Goal: Find specific page/section: Find specific page/section

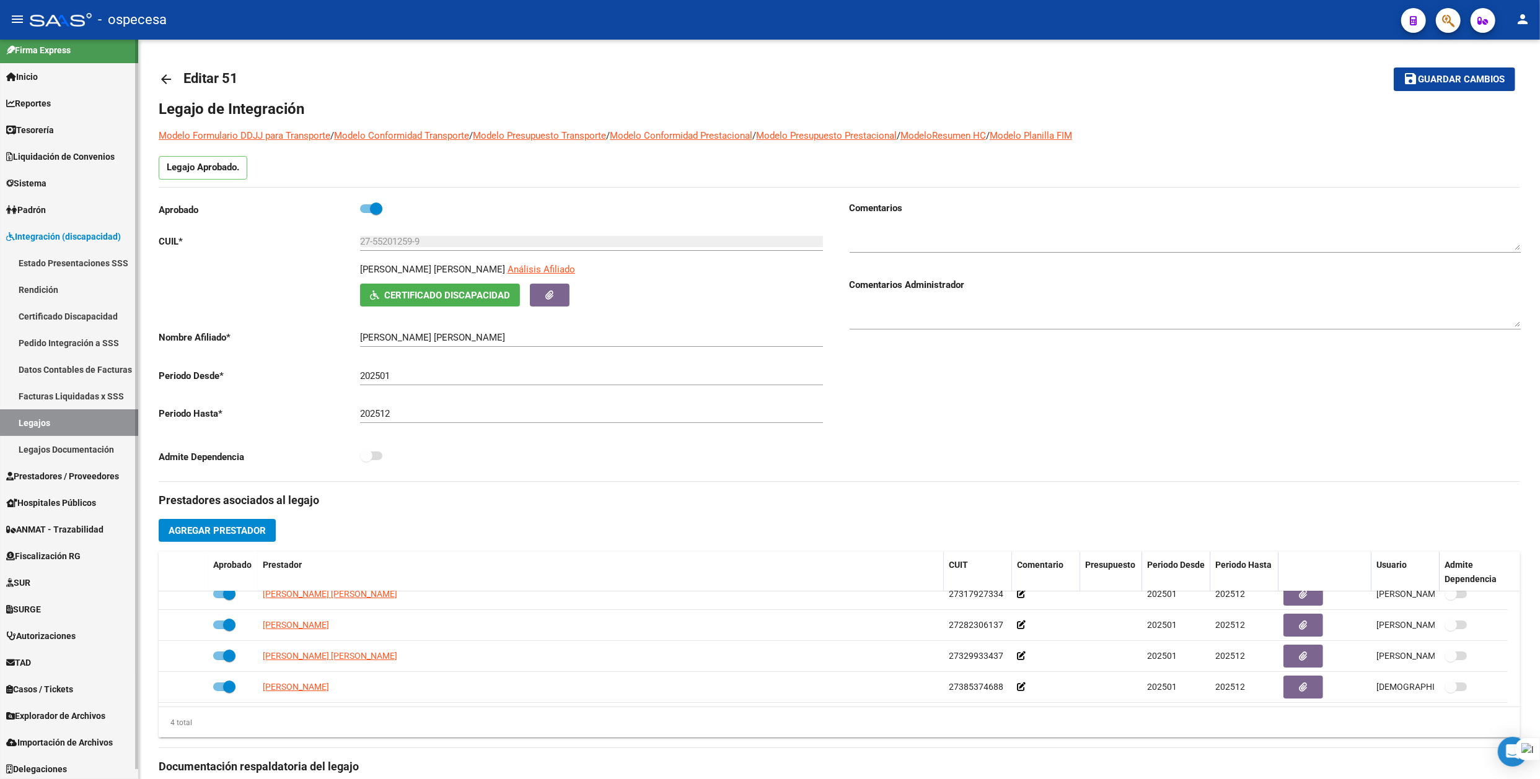
scroll to position [11, 0]
click at [63, 468] on span "Prestadores / Proveedores" at bounding box center [62, 474] width 113 height 14
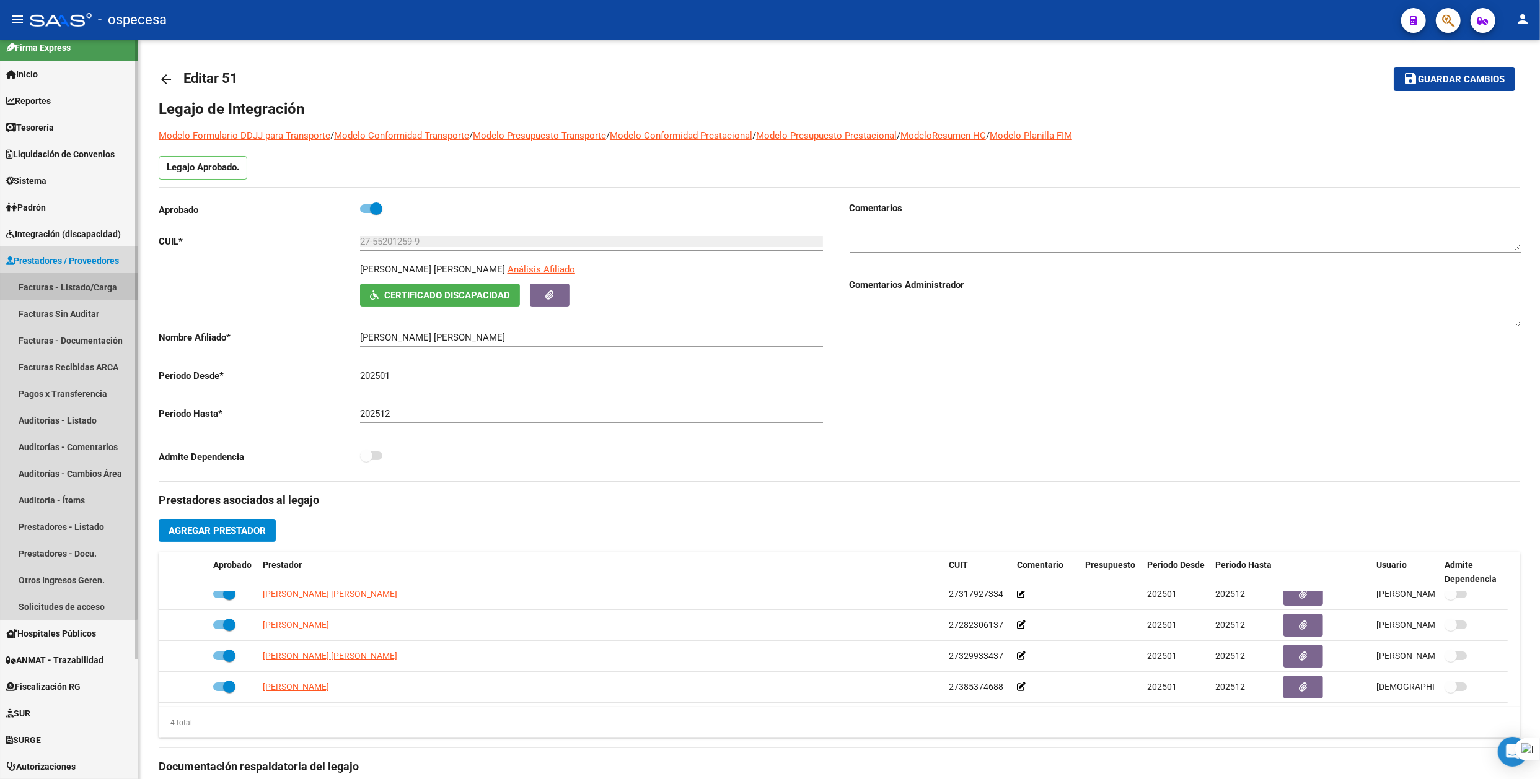
click at [69, 281] on link "Facturas - Listado/Carga" at bounding box center [69, 287] width 138 height 27
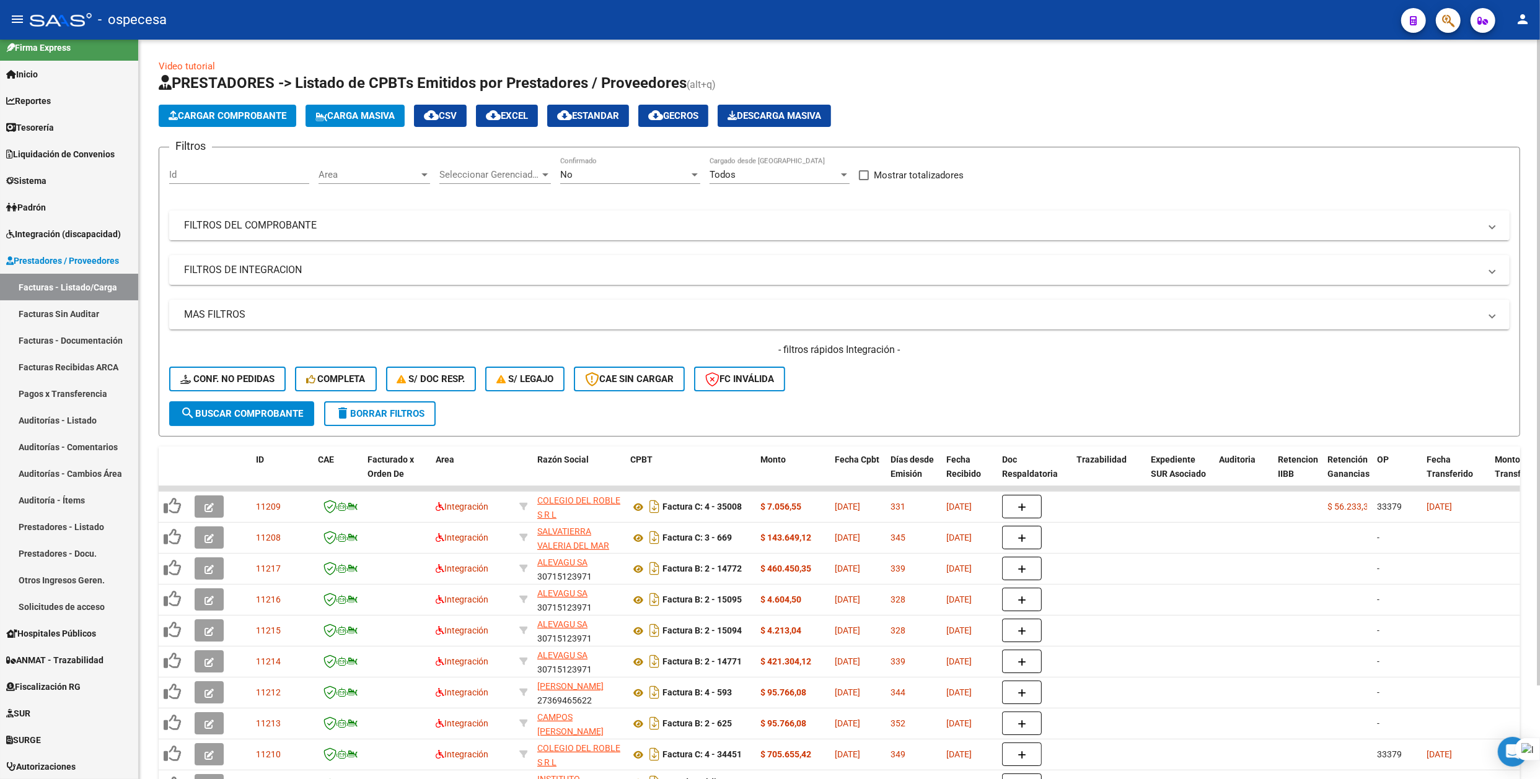
click at [494, 234] on mat-expansion-panel-header "FILTROS DEL COMPROBANTE" at bounding box center [839, 226] width 1340 height 30
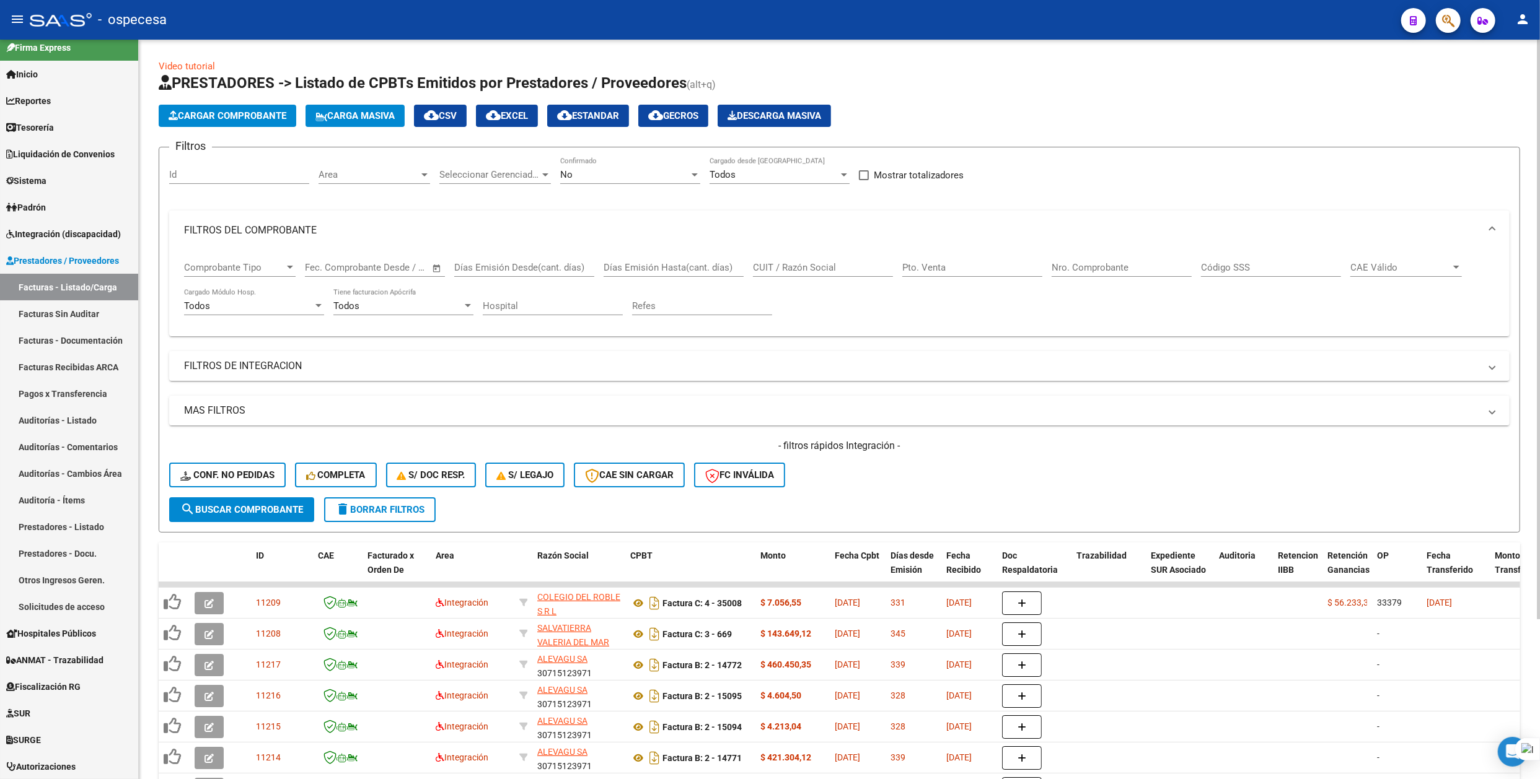
click at [764, 269] on input "CUIT / Razón Social" at bounding box center [823, 267] width 140 height 11
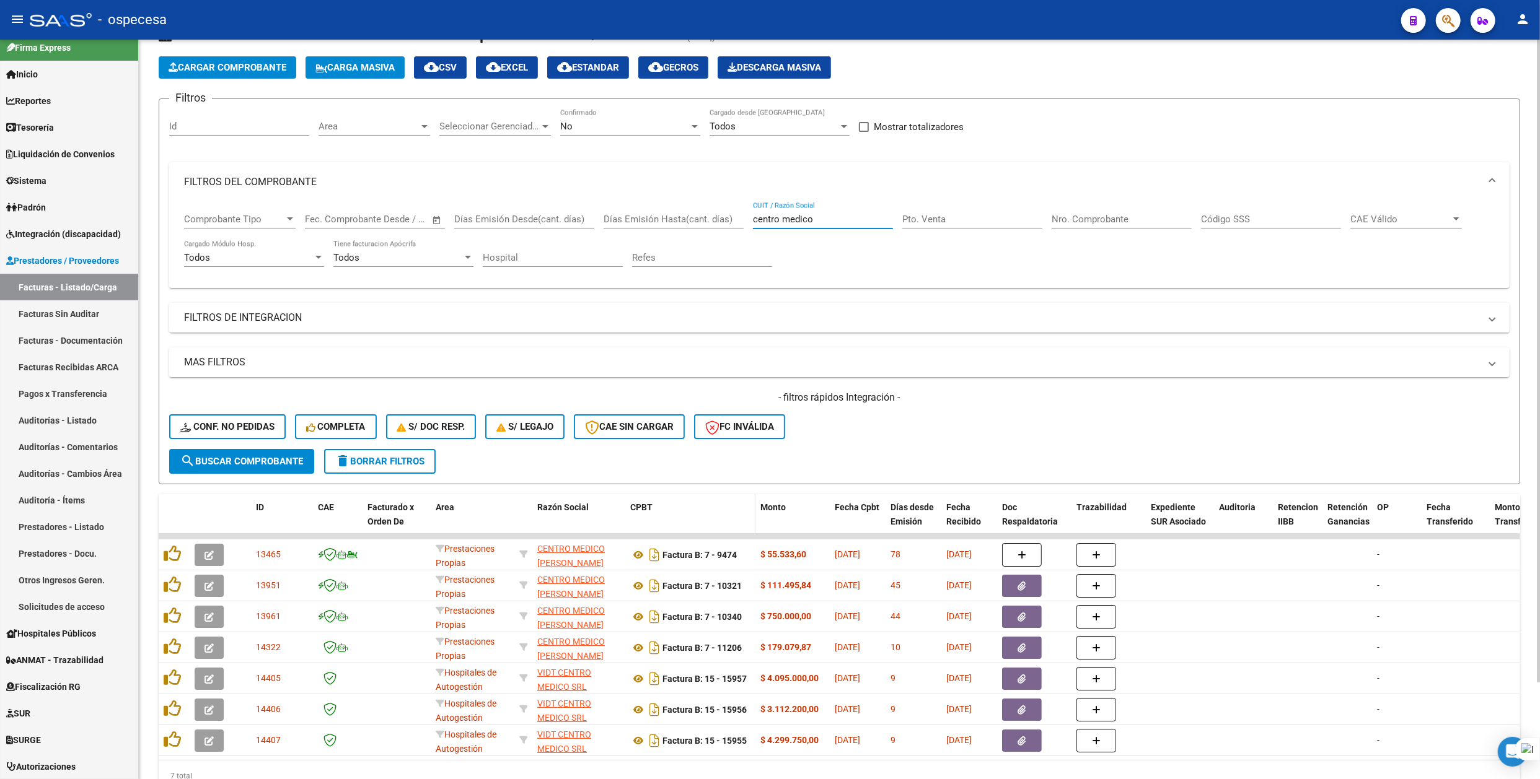
scroll to position [82, 0]
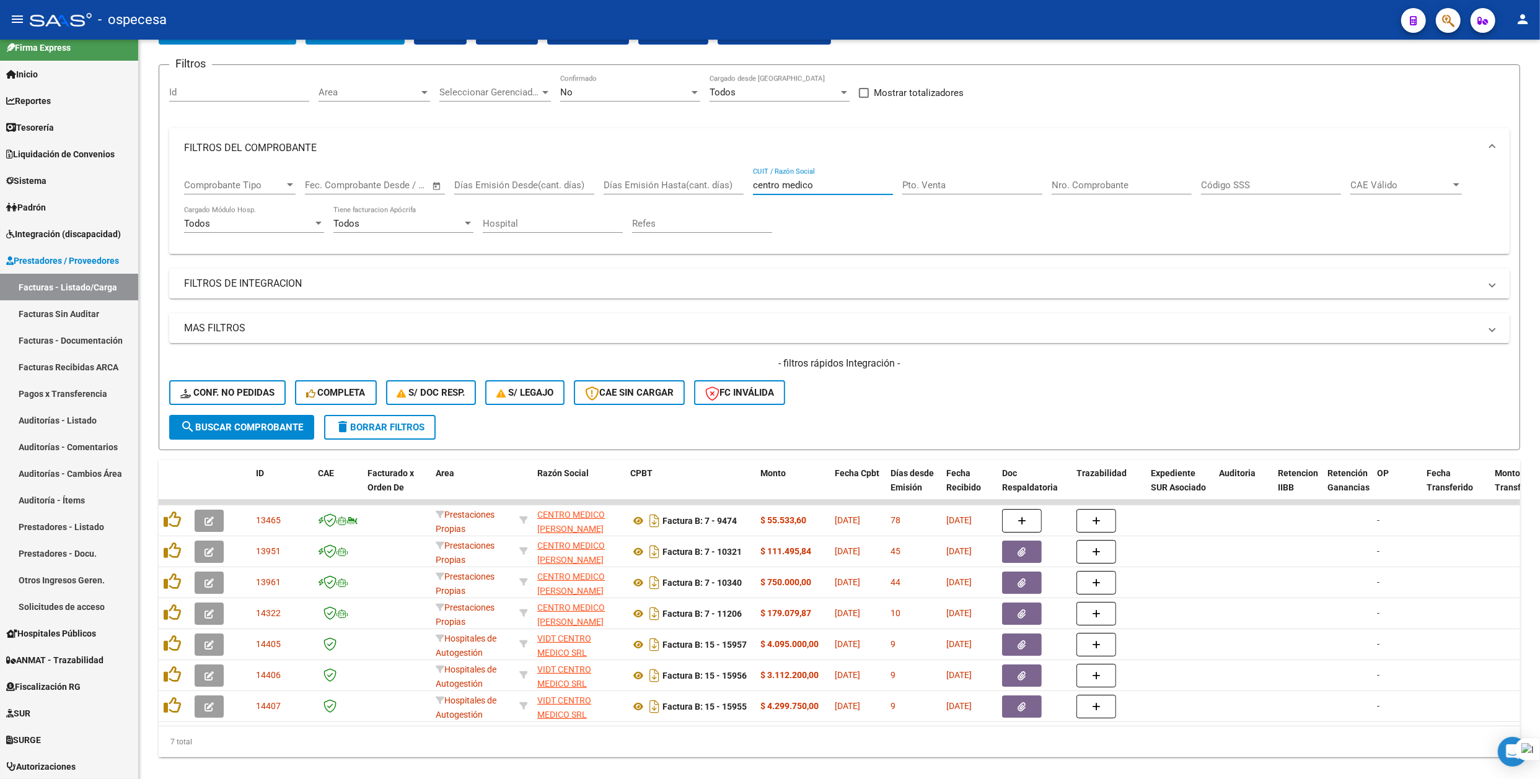
type input "centro medico"
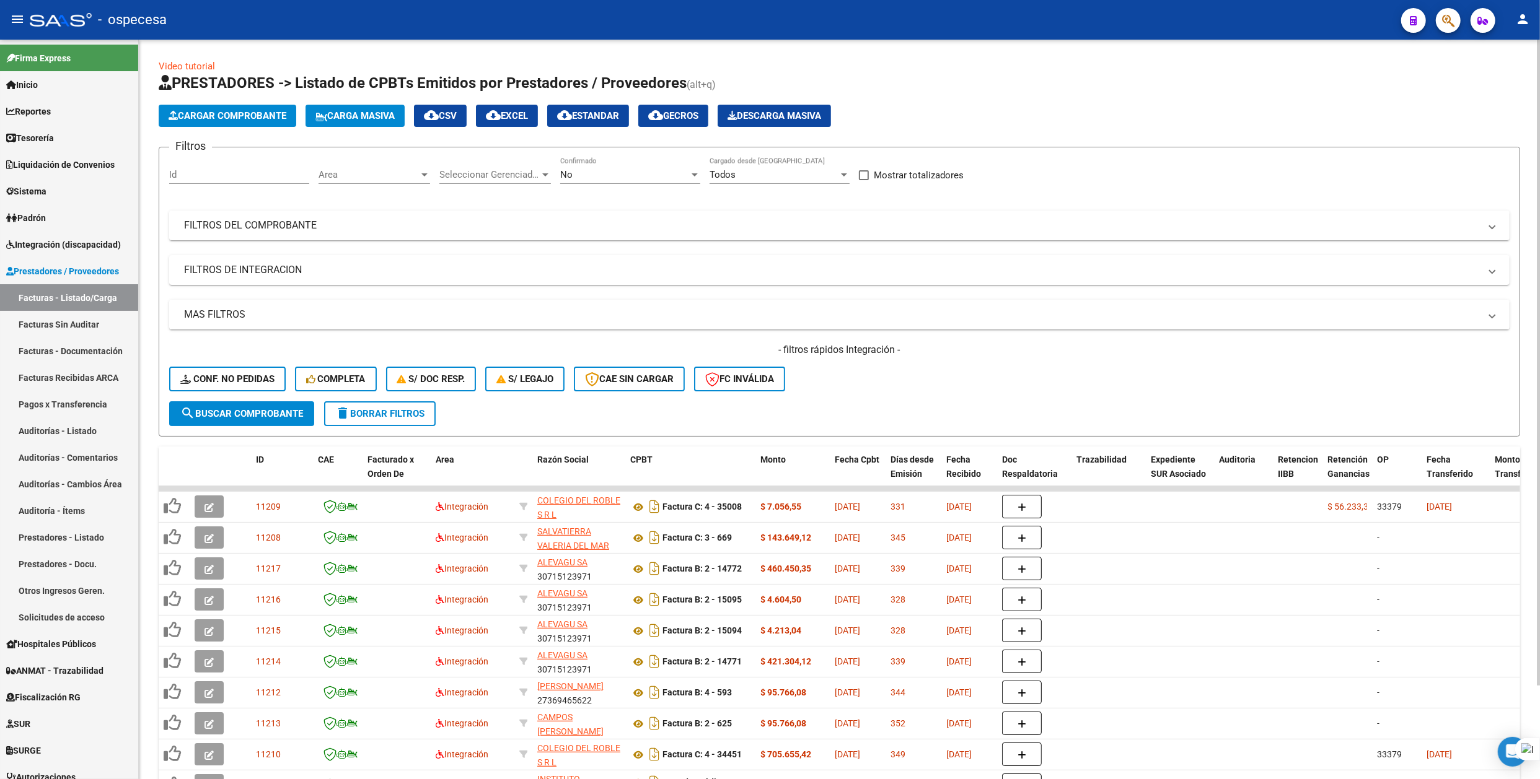
click at [474, 177] on span "Seleccionar Gerenciador" at bounding box center [489, 174] width 100 height 11
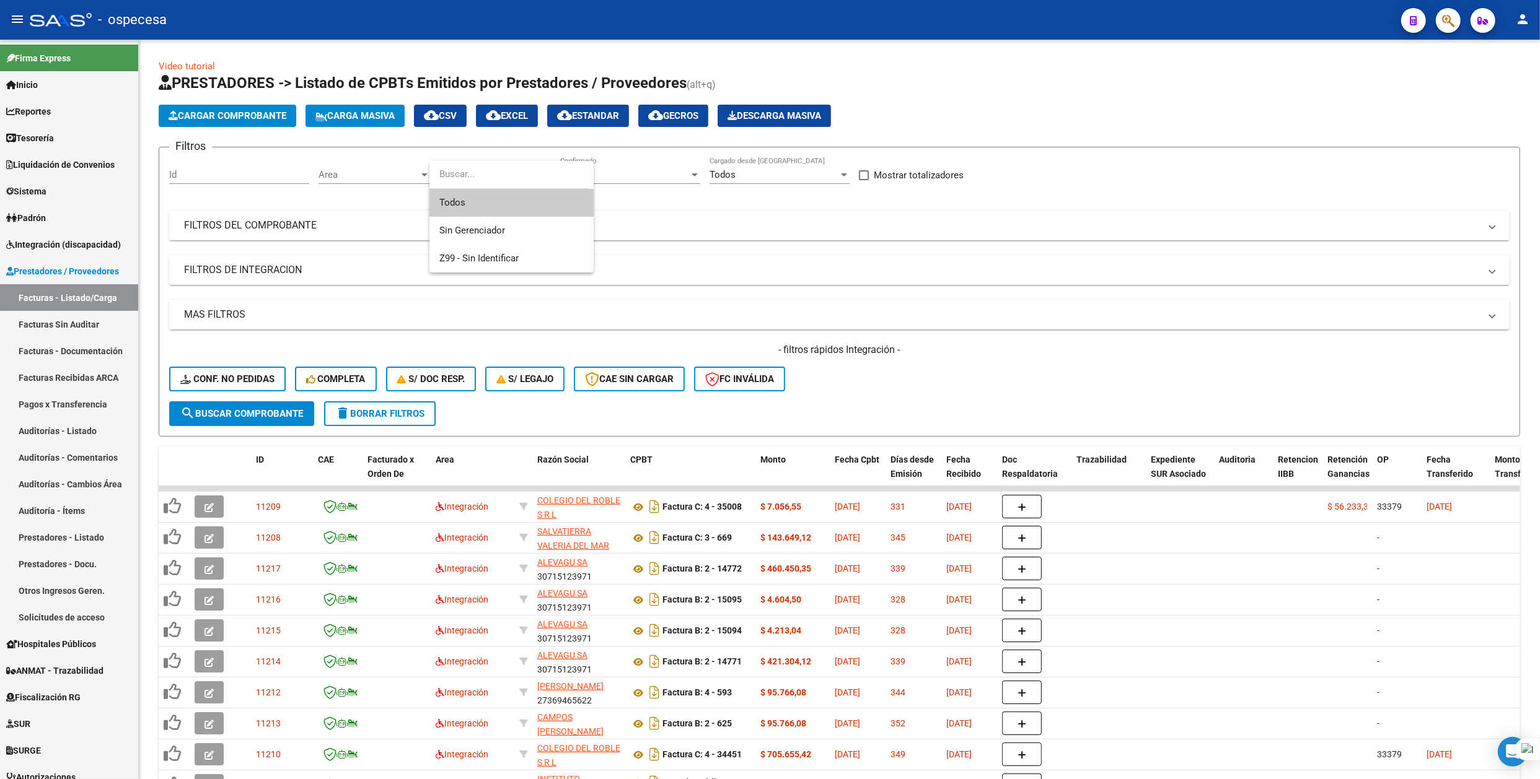
click at [375, 177] on div at bounding box center [770, 389] width 1540 height 779
click at [375, 177] on span "Area" at bounding box center [368, 174] width 100 height 11
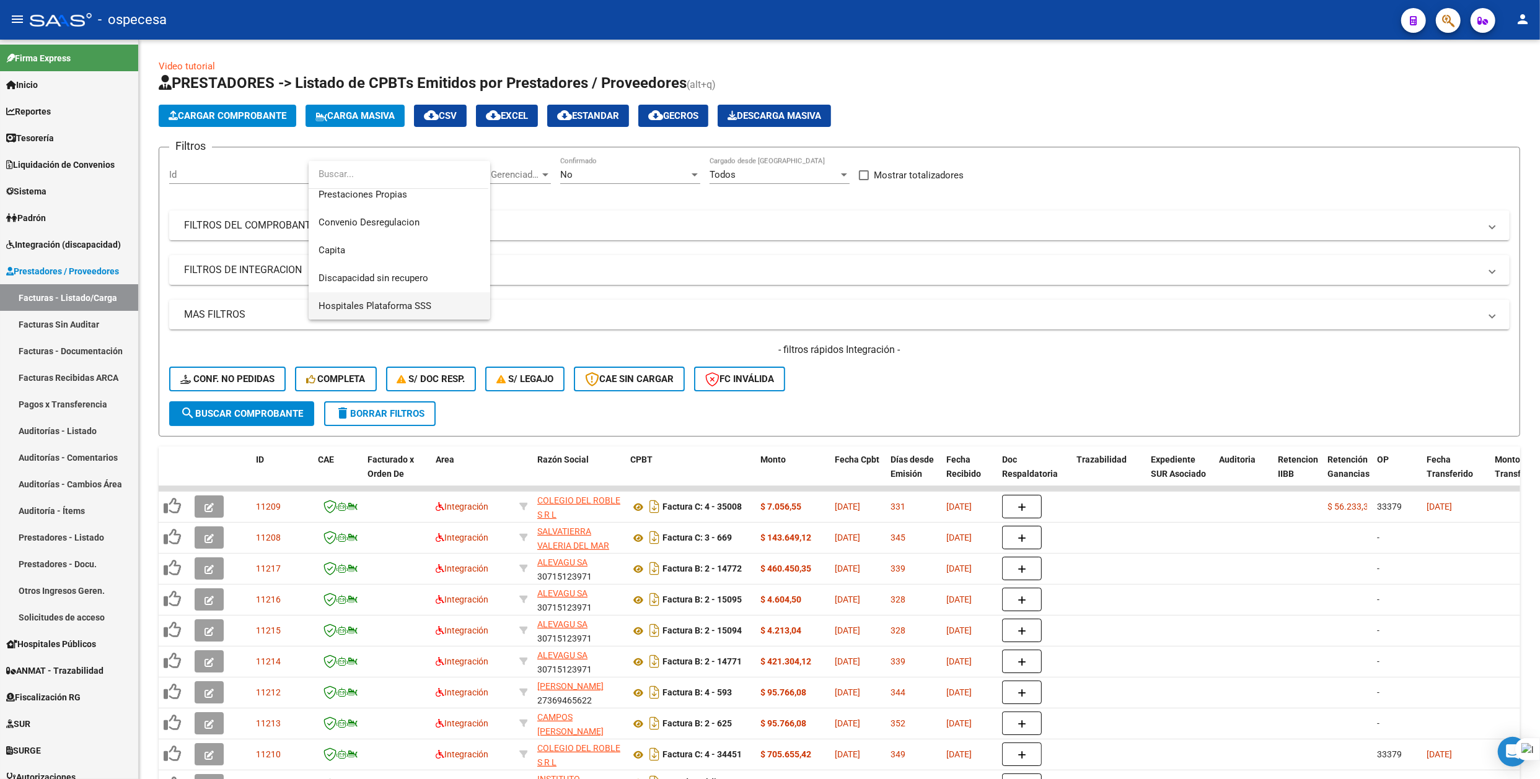
scroll to position [65, 0]
click at [399, 271] on span "Prestaciones Propias" at bounding box center [362, 276] width 89 height 11
